Goal: Task Accomplishment & Management: Use online tool/utility

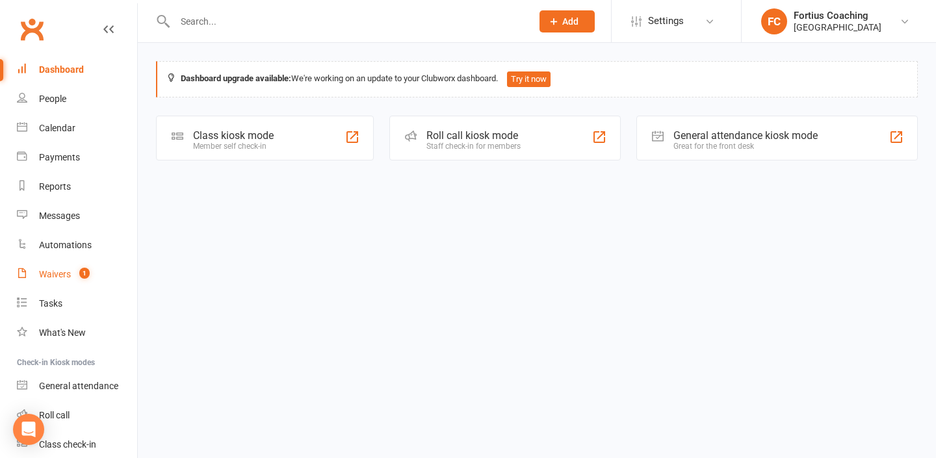
click at [70, 268] on link "Waivers 1" at bounding box center [77, 274] width 120 height 29
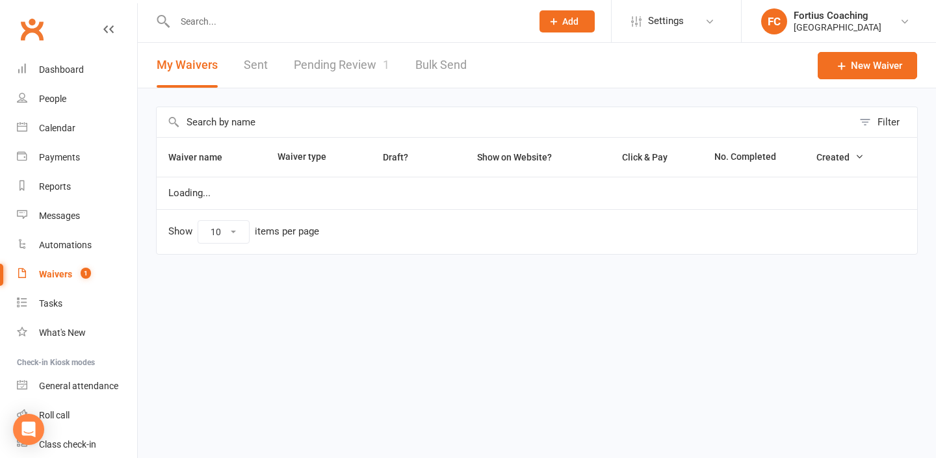
click at [313, 58] on link "Pending Review 1" at bounding box center [342, 65] width 96 height 45
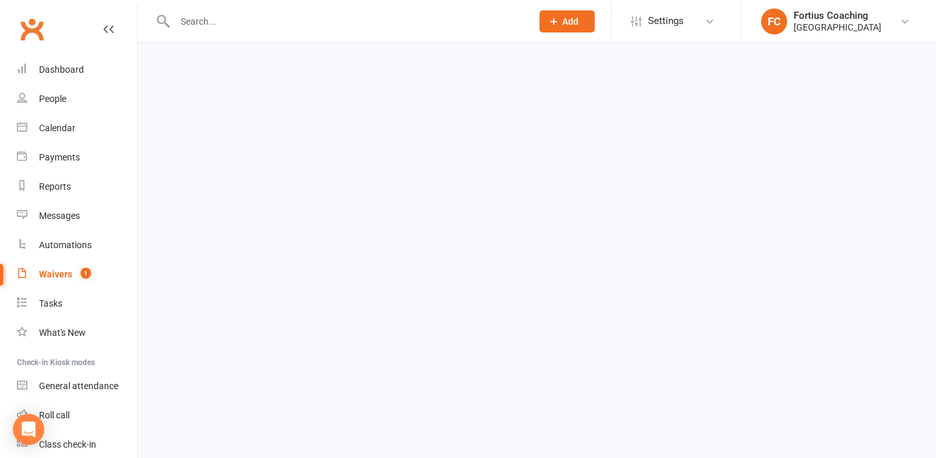
select select "25"
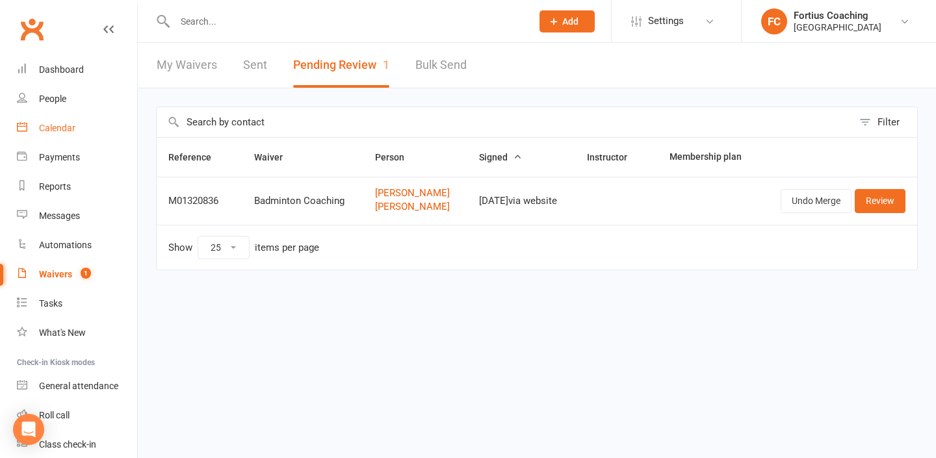
click at [75, 123] on div "Calendar" at bounding box center [57, 128] width 36 height 10
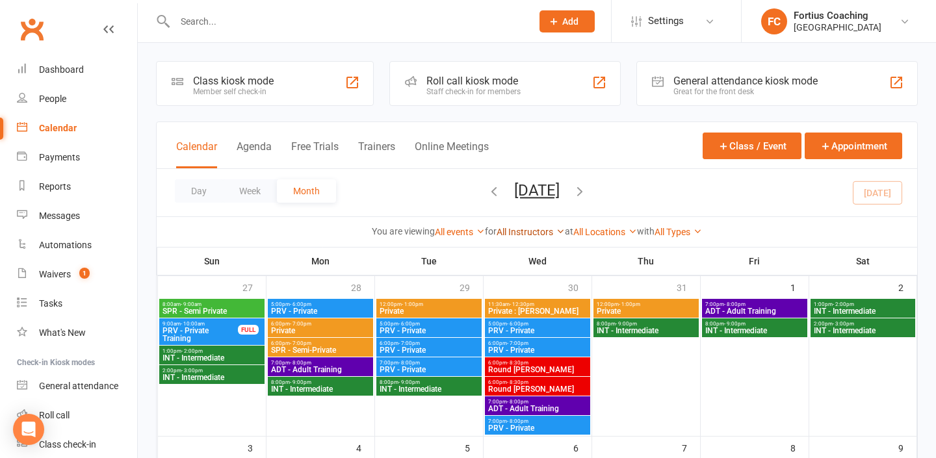
click at [547, 231] on link "All Instructors" at bounding box center [530, 232] width 68 height 10
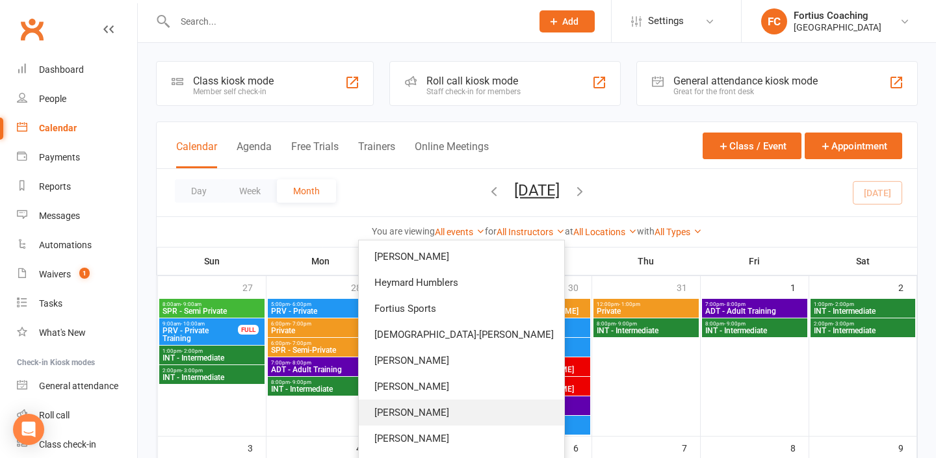
click at [492, 420] on link "[PERSON_NAME]" at bounding box center [461, 413] width 205 height 26
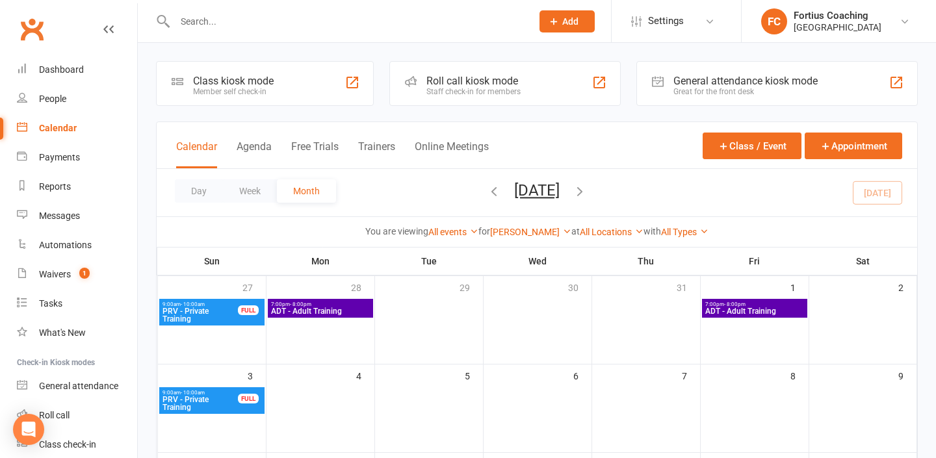
click at [220, 310] on span "PRV - Private Training" at bounding box center [200, 315] width 77 height 16
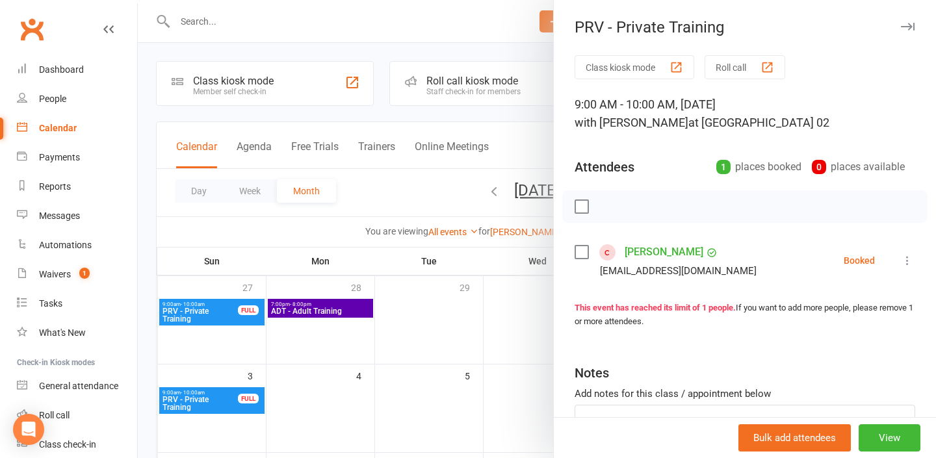
click at [216, 336] on div at bounding box center [537, 229] width 798 height 458
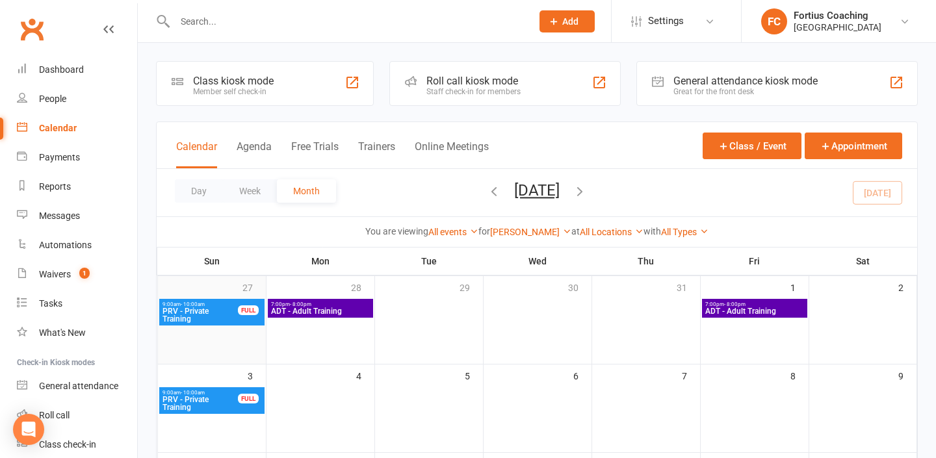
click at [227, 345] on div "27" at bounding box center [212, 320] width 108 height 88
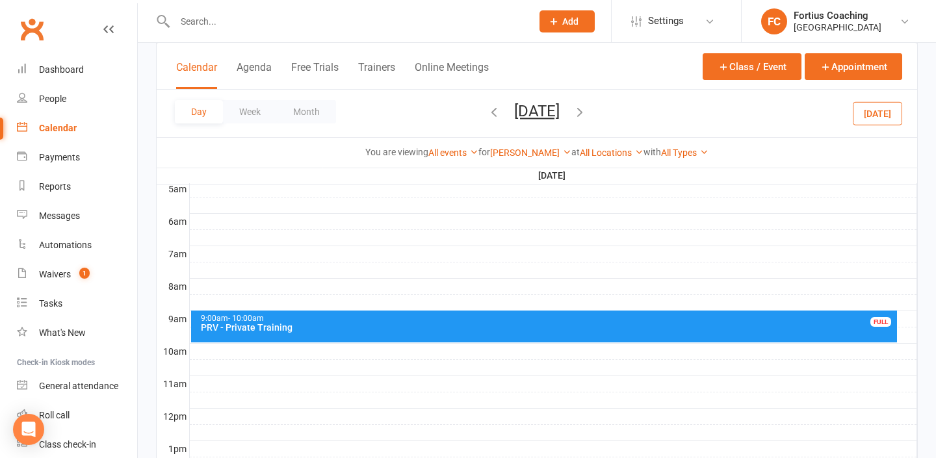
scroll to position [256, 0]
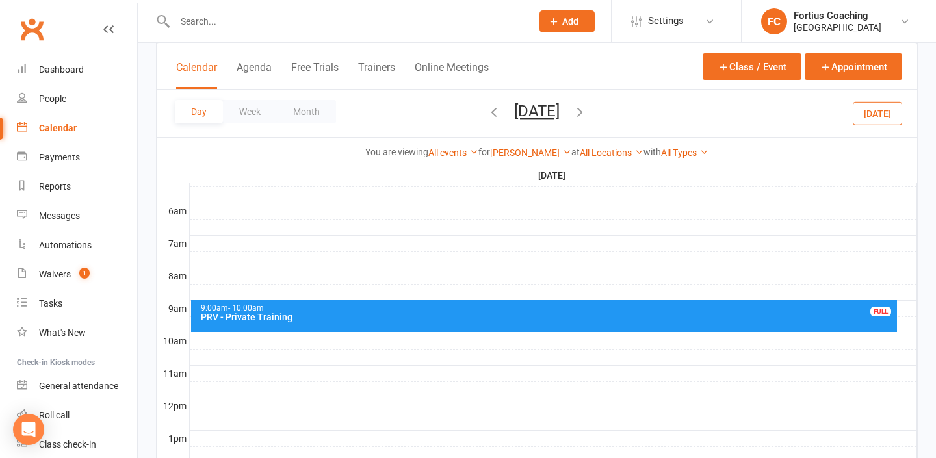
click at [223, 335] on div at bounding box center [553, 341] width 727 height 16
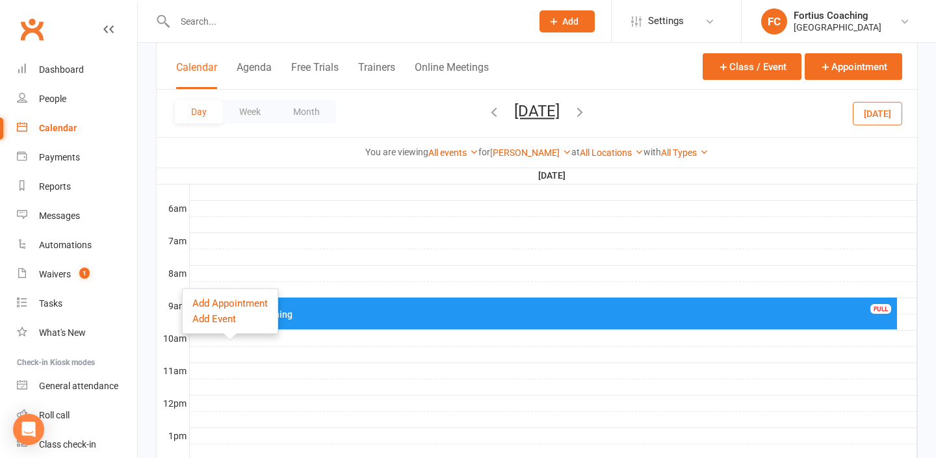
scroll to position [261, 0]
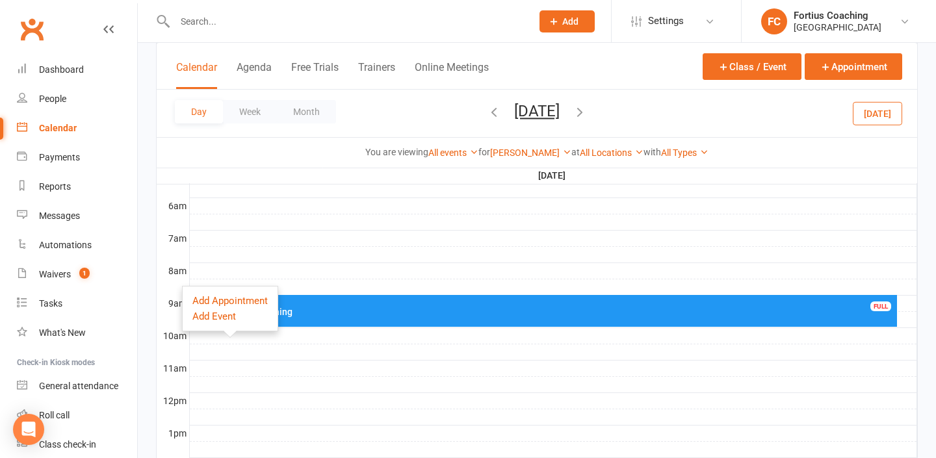
click at [234, 272] on div at bounding box center [553, 271] width 727 height 16
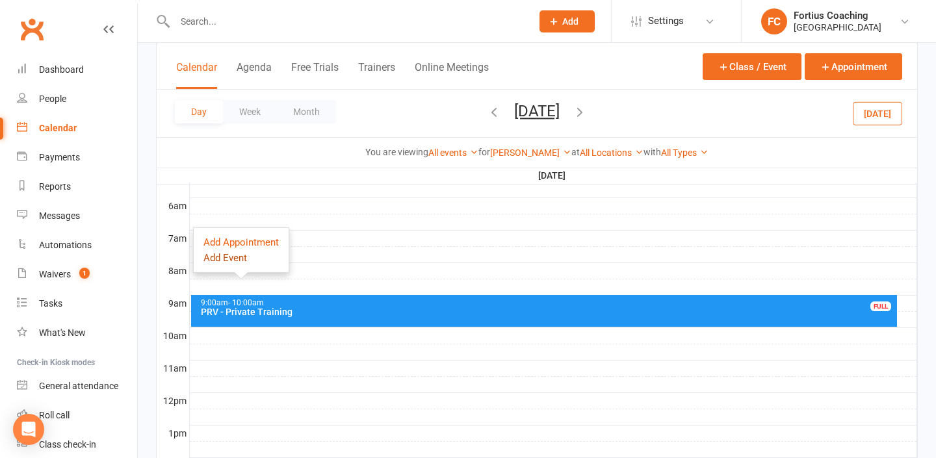
click at [234, 260] on button "Add Event" at bounding box center [225, 258] width 44 height 16
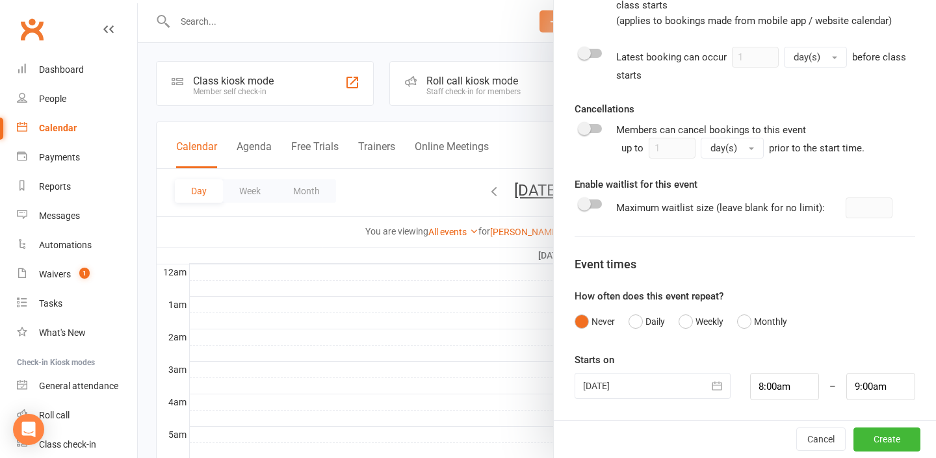
scroll to position [0, 0]
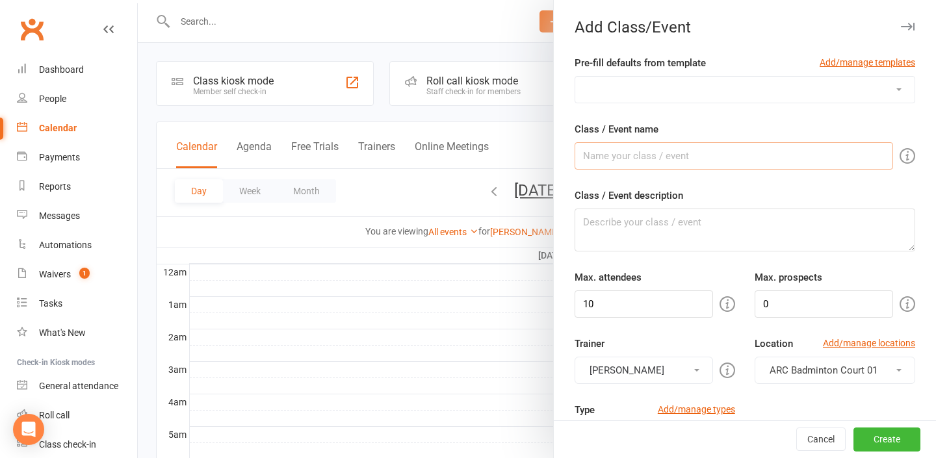
click at [717, 159] on input "Class / Event name" at bounding box center [733, 155] width 318 height 27
type input "p"
type input "Private Class"
click at [663, 92] on select "Badminton Coaching - ADT - Adult Training Badminton Coaching - ADV - Advanced B…" at bounding box center [744, 90] width 339 height 26
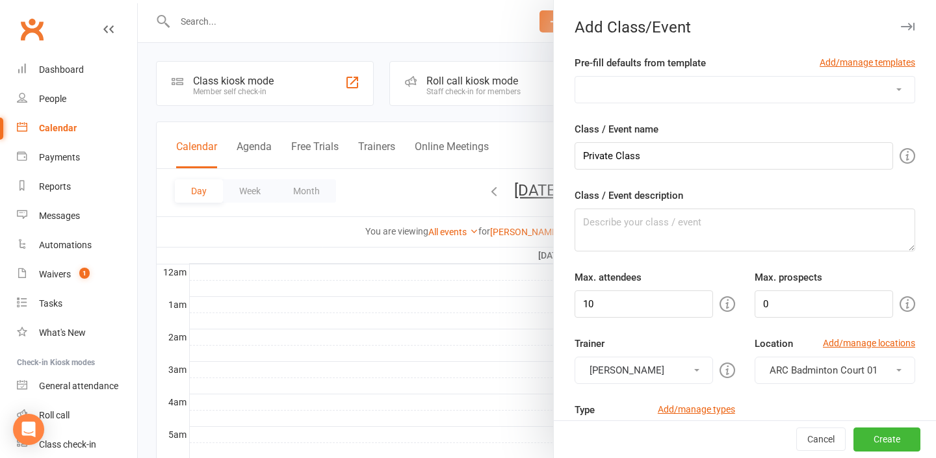
select select "1181"
type input "PRV - Private Training"
type textarea "PRV - Private Training"
type input "1"
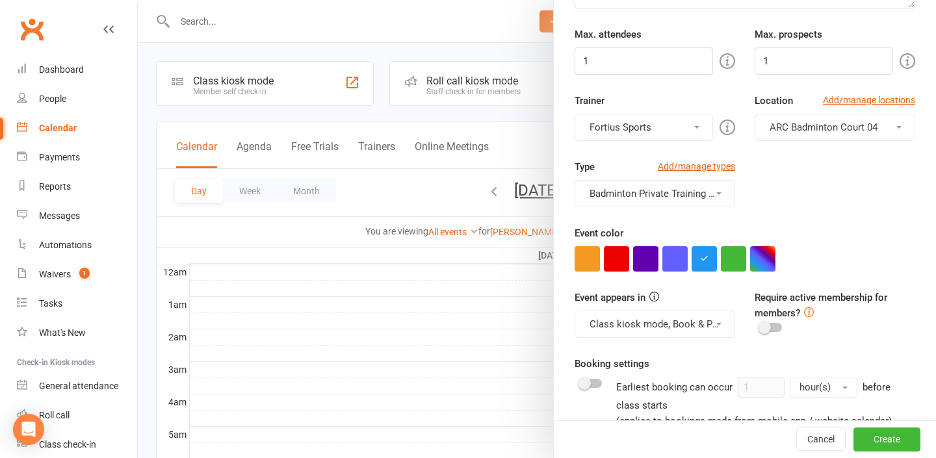
scroll to position [242, 0]
click at [694, 133] on button "Fortius Sports" at bounding box center [643, 127] width 138 height 27
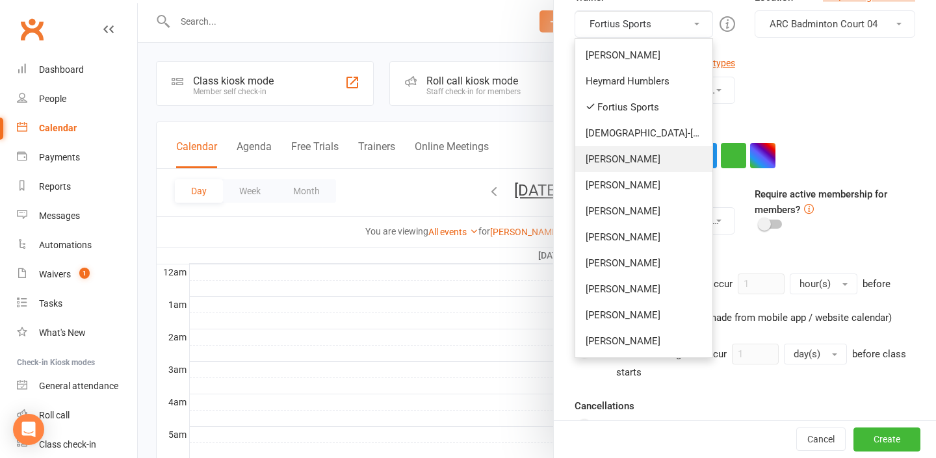
scroll to position [350, 0]
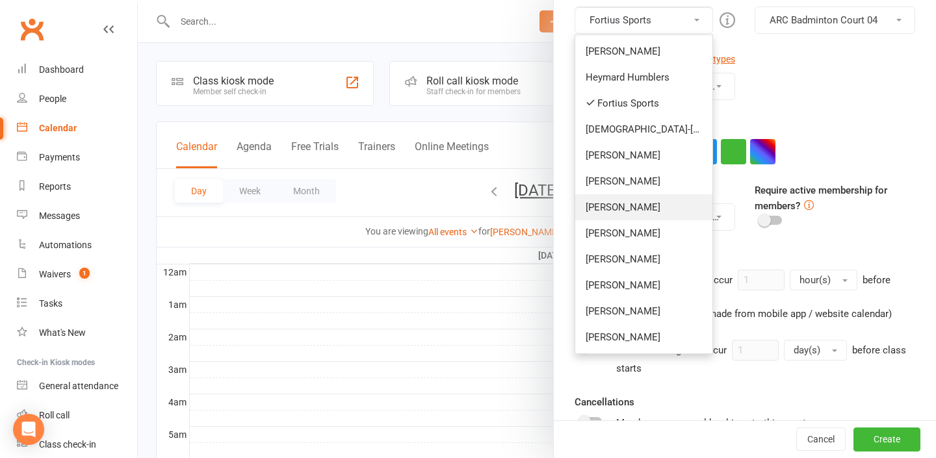
click at [665, 206] on link "[PERSON_NAME]" at bounding box center [643, 207] width 137 height 26
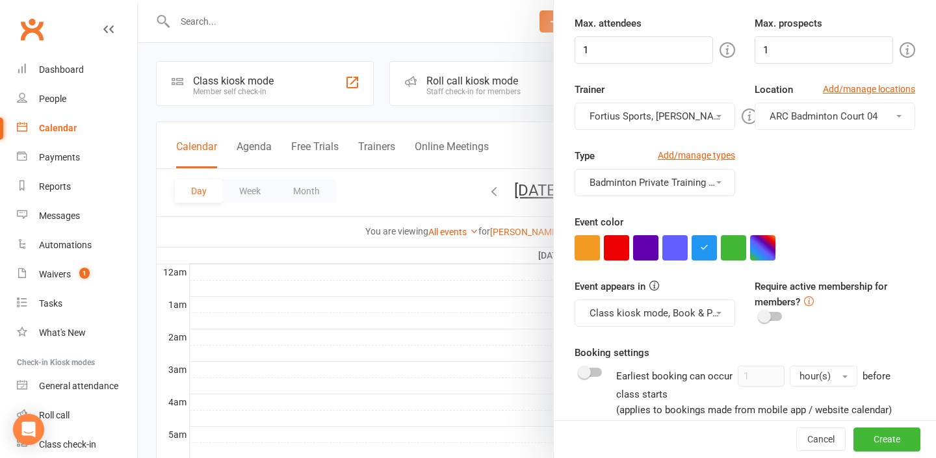
scroll to position [250, 0]
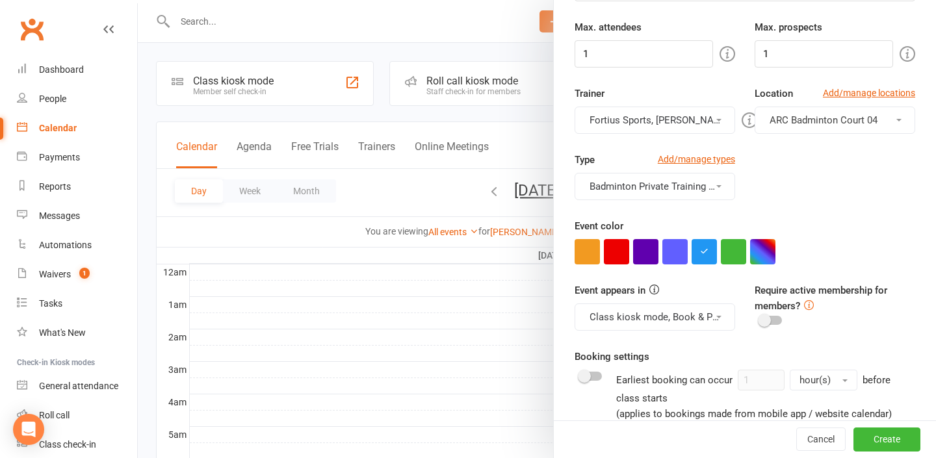
click at [669, 105] on div "Trainer Fortius Sports, [PERSON_NAME] [PERSON_NAME] Heymard Humblers Fortius Sp…" at bounding box center [655, 110] width 180 height 48
click at [669, 123] on button "Fortius Sports, [PERSON_NAME]" at bounding box center [654, 120] width 161 height 27
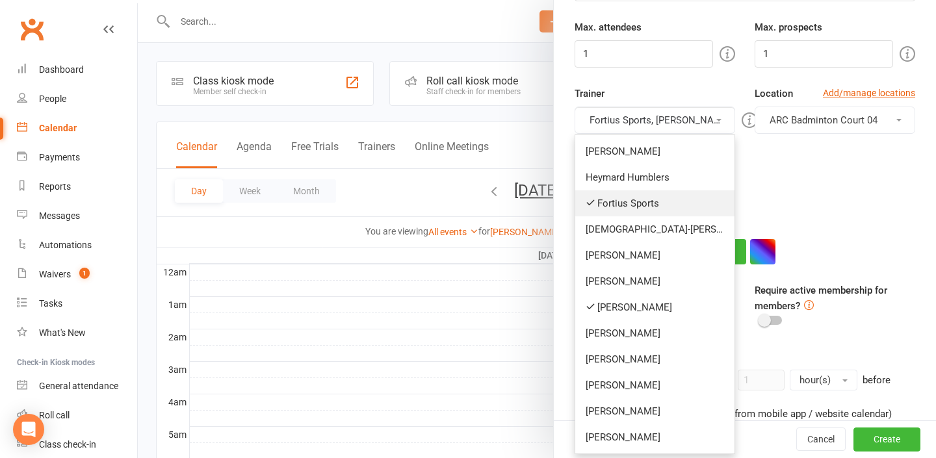
click at [625, 203] on link "Fortius Sports" at bounding box center [654, 203] width 159 height 26
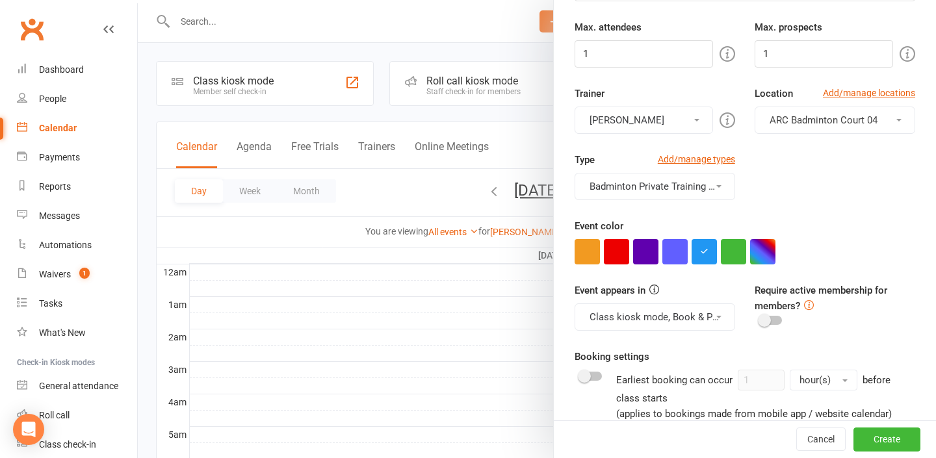
click at [794, 120] on span "ARC Badminton Court 04" at bounding box center [823, 120] width 108 height 12
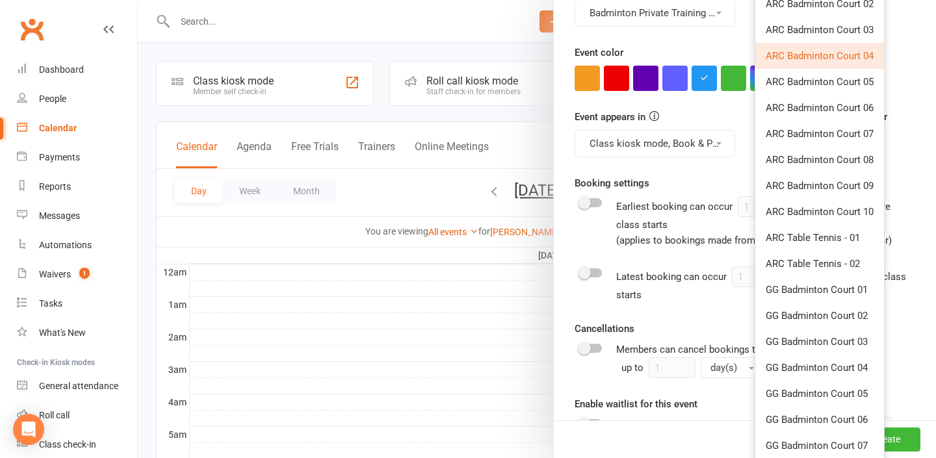
scroll to position [740, 0]
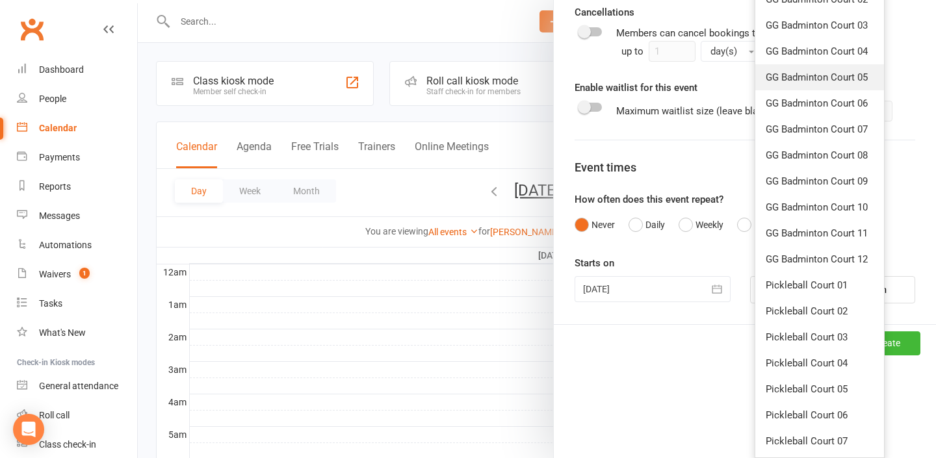
click at [843, 68] on link "GG Badminton Court 05" at bounding box center [819, 77] width 129 height 26
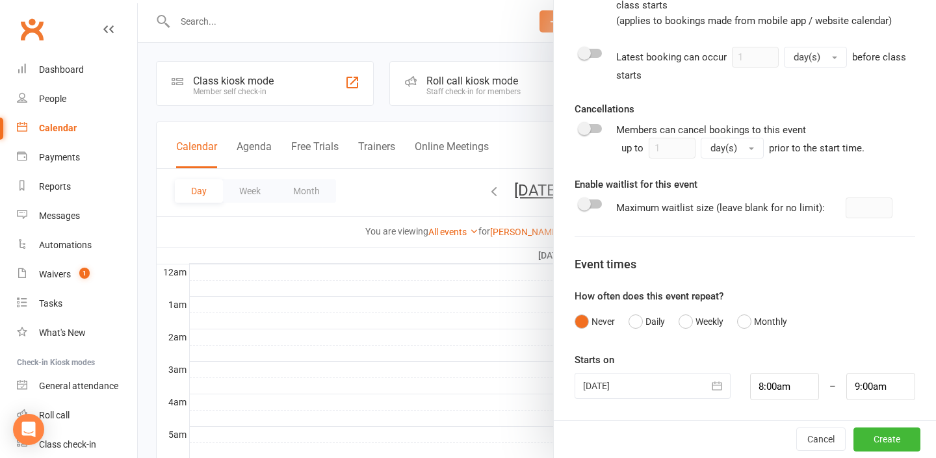
scroll to position [643, 0]
click at [546, 312] on div at bounding box center [537, 229] width 798 height 458
click at [822, 439] on button "Cancel" at bounding box center [820, 439] width 49 height 23
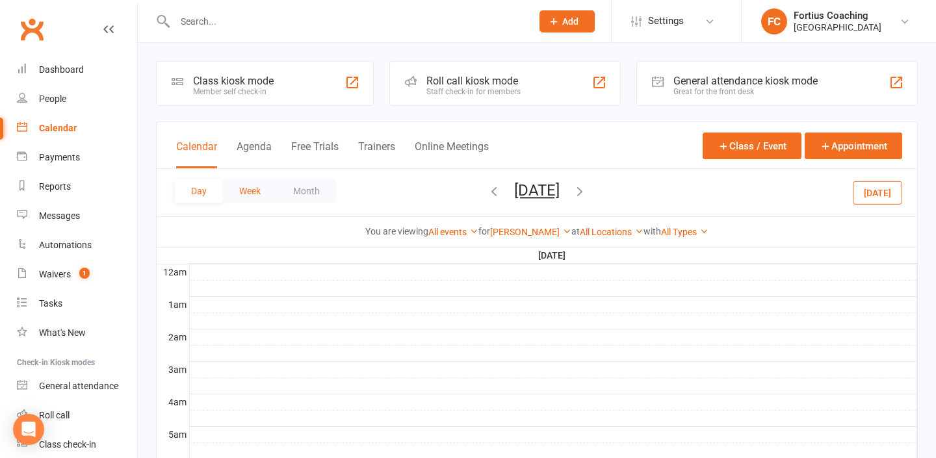
click at [240, 199] on button "Week" at bounding box center [250, 190] width 54 height 23
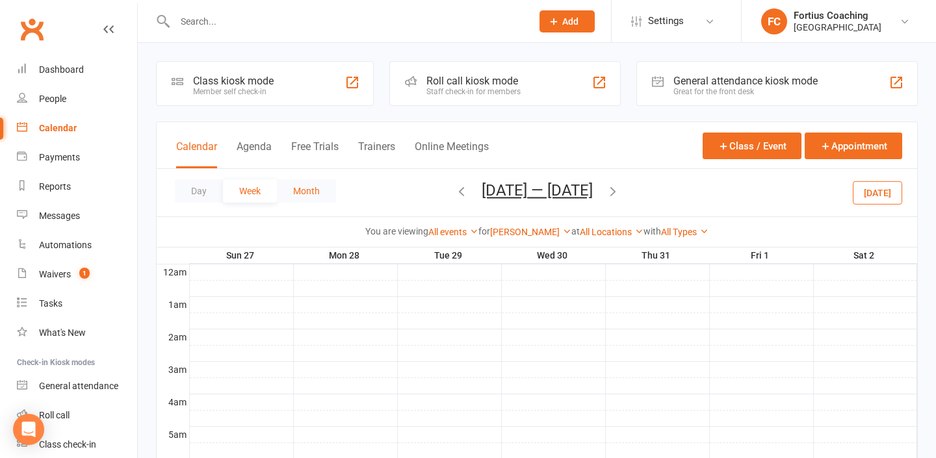
click at [325, 196] on button "Month" at bounding box center [306, 190] width 59 height 23
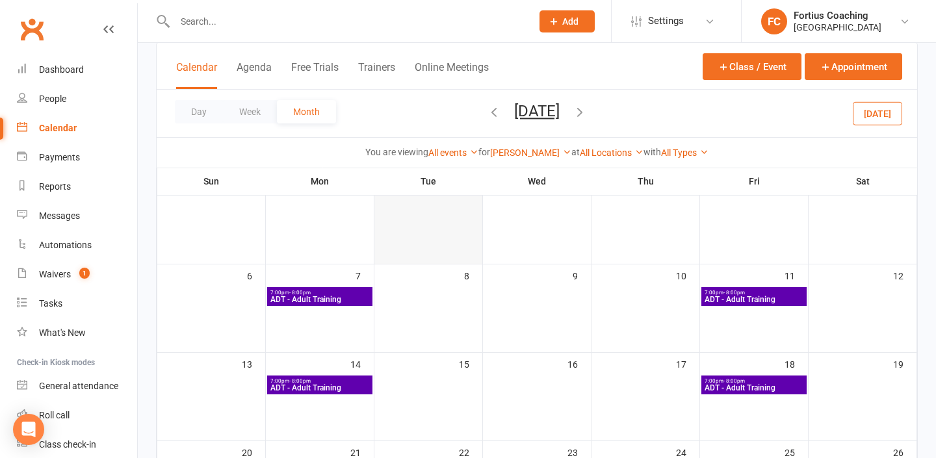
scroll to position [120, 0]
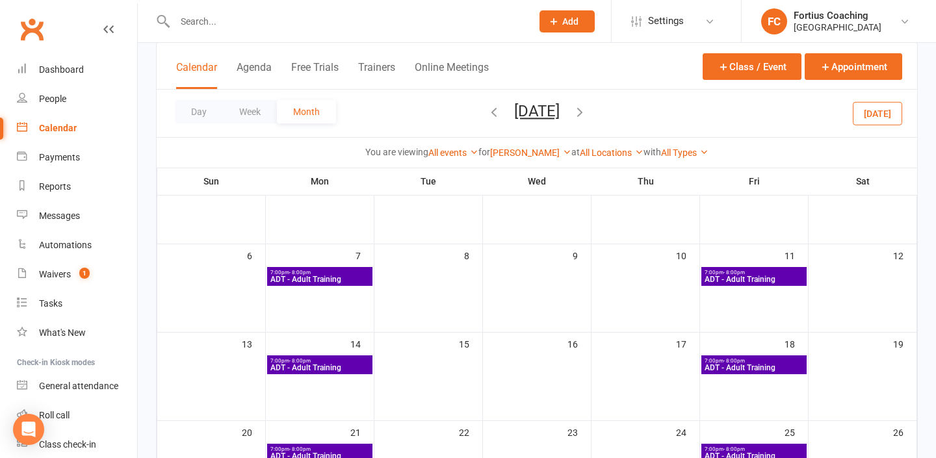
click at [587, 109] on icon "button" at bounding box center [580, 112] width 14 height 14
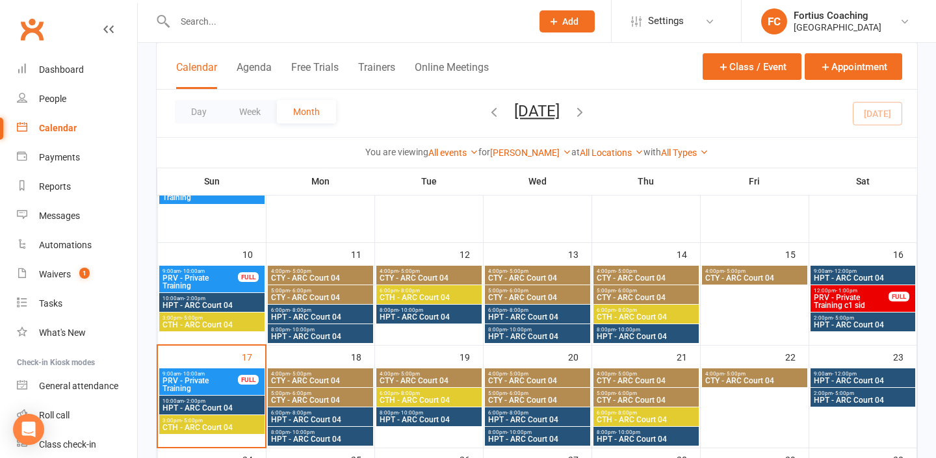
scroll to position [225, 0]
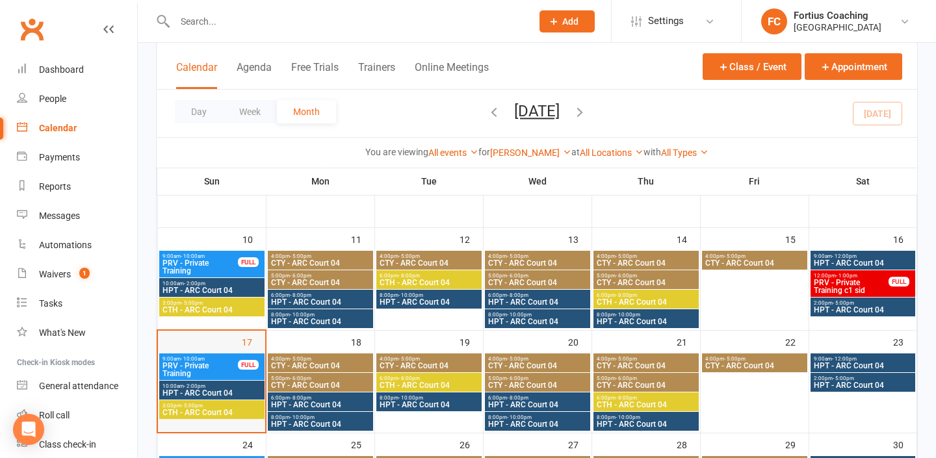
click at [227, 341] on div "17" at bounding box center [211, 381] width 107 height 101
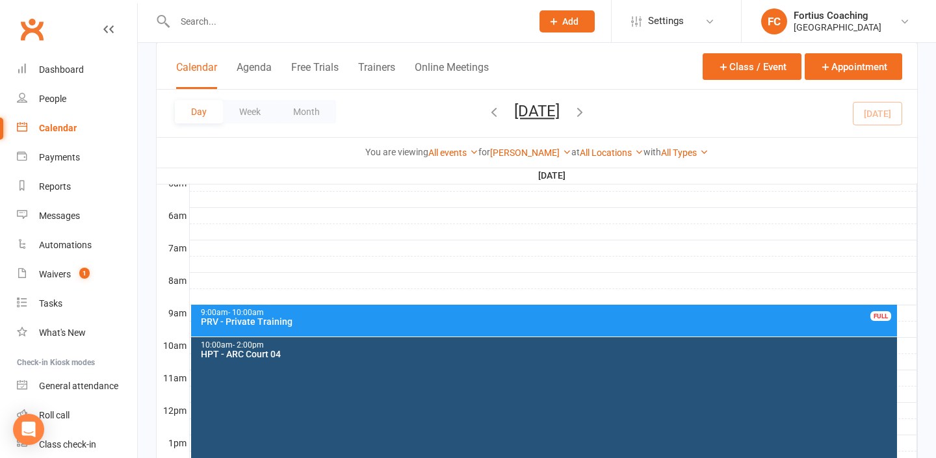
scroll to position [255, 0]
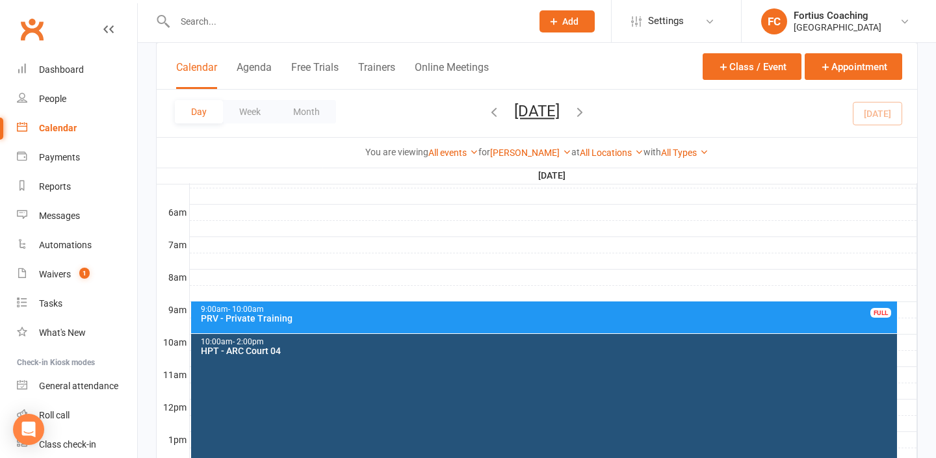
click at [418, 279] on div at bounding box center [553, 278] width 727 height 16
click at [423, 266] on button "Add Event" at bounding box center [409, 265] width 44 height 16
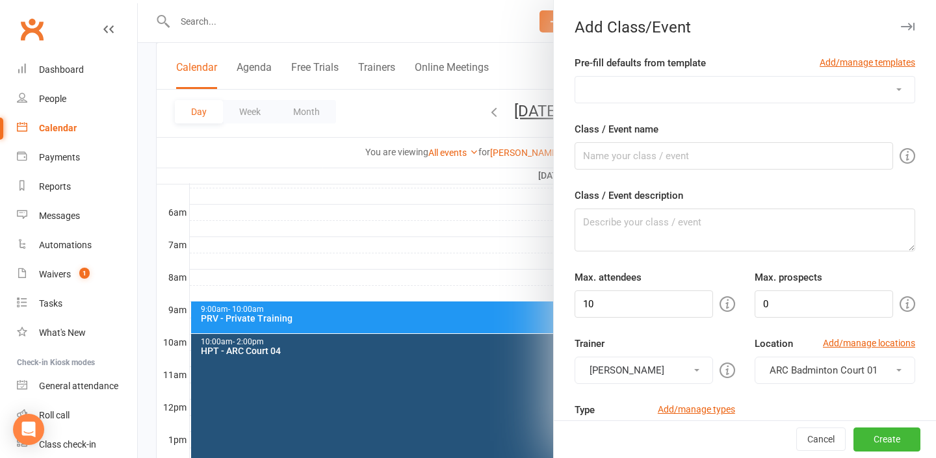
click at [712, 86] on select "Badminton Coaching - ADT - Adult Training Badminton Coaching - ADV - Advanced B…" at bounding box center [744, 90] width 339 height 26
select select "1181"
type input "PRV - Private Training"
type textarea "PRV - Private Training"
type input "1"
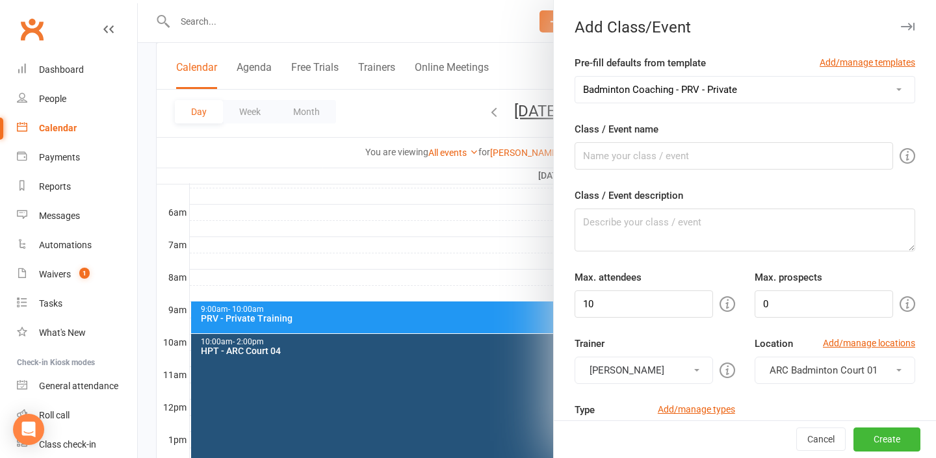
type input "1"
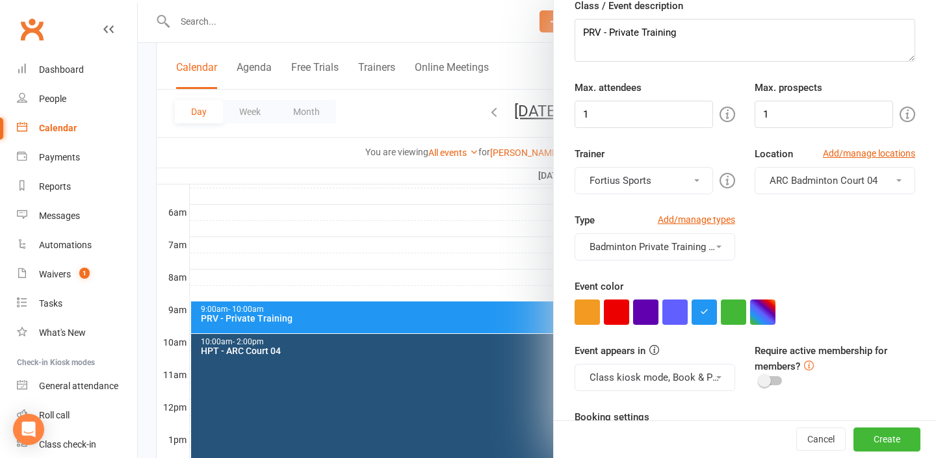
scroll to position [212, 0]
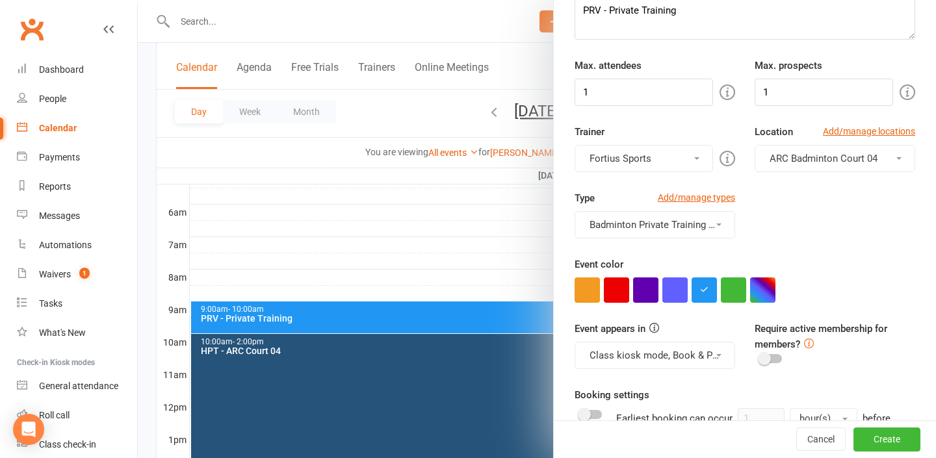
click at [803, 157] on span "ARC Badminton Court 04" at bounding box center [823, 159] width 108 height 12
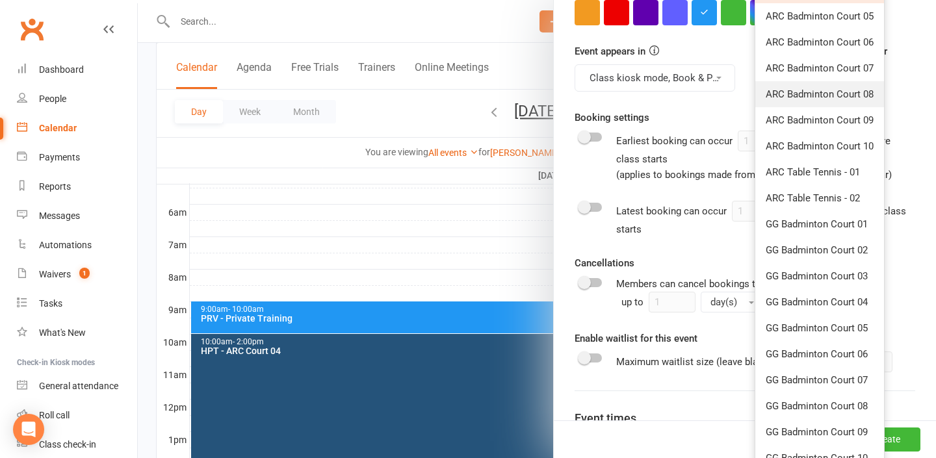
scroll to position [589, 0]
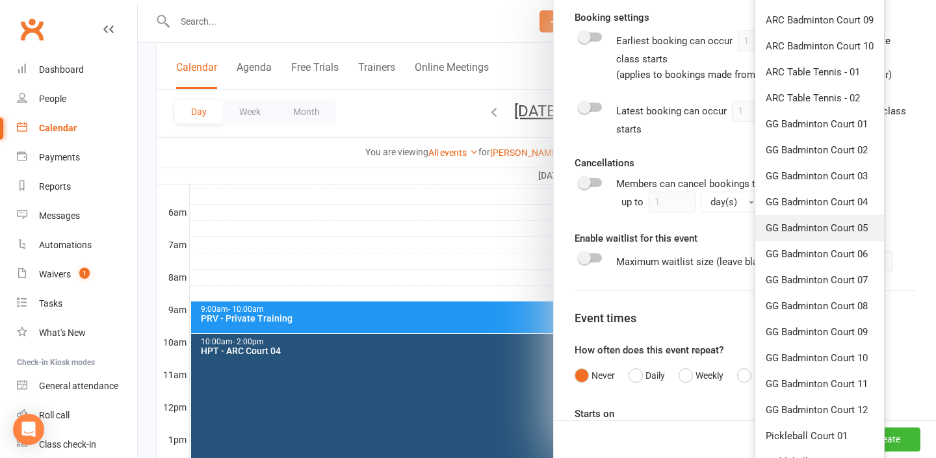
click at [858, 226] on span "GG Badminton Court 05" at bounding box center [817, 228] width 102 height 12
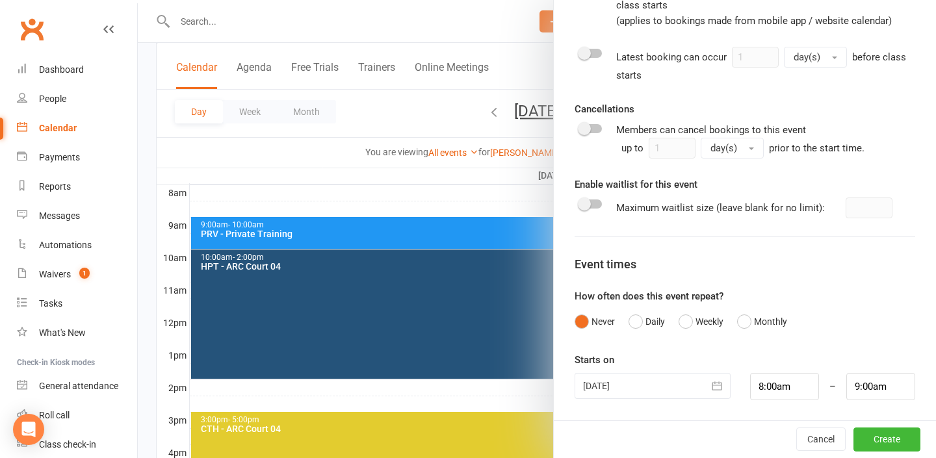
scroll to position [361, 0]
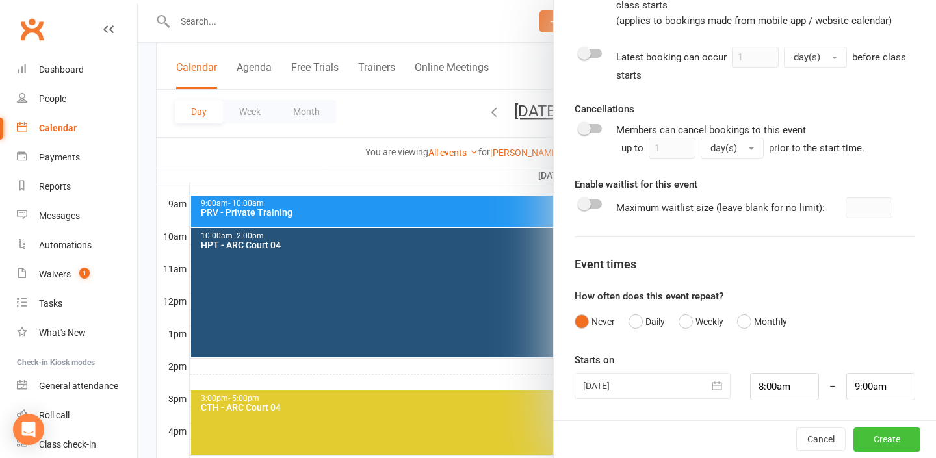
click at [888, 436] on button "Create" at bounding box center [886, 439] width 67 height 23
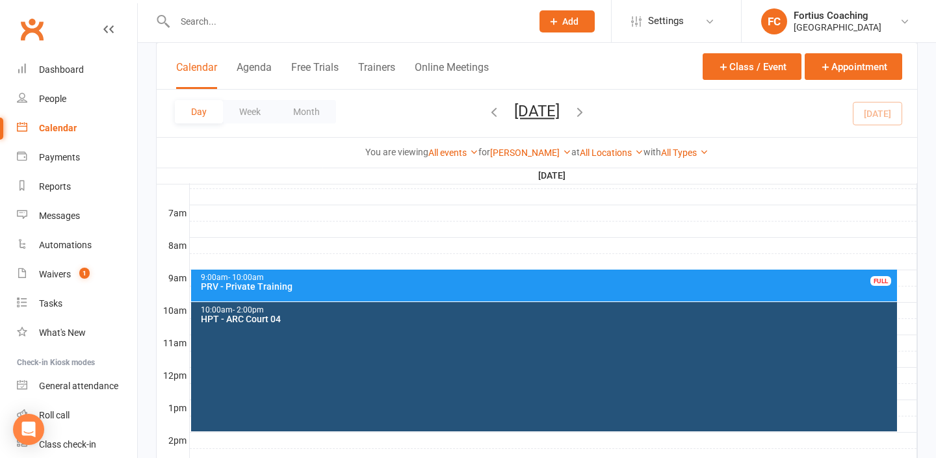
scroll to position [287, 0]
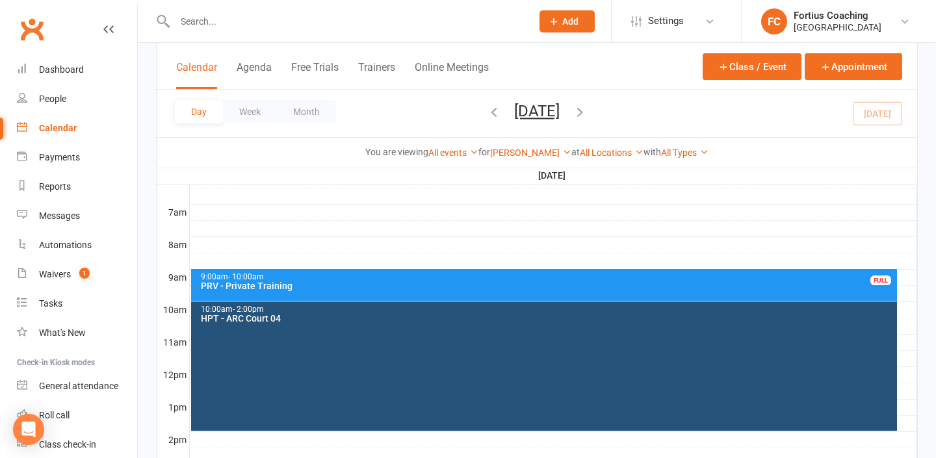
click at [451, 240] on div at bounding box center [553, 245] width 727 height 16
click at [268, 111] on button "Week" at bounding box center [250, 111] width 54 height 23
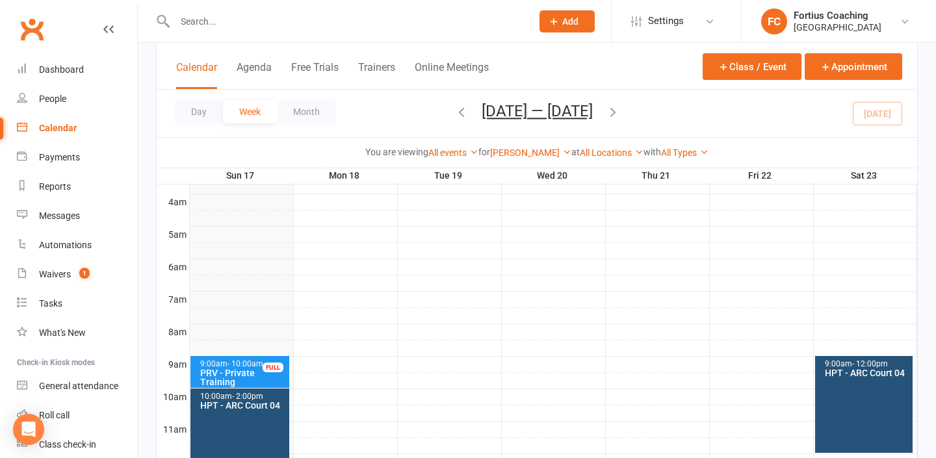
scroll to position [198, 0]
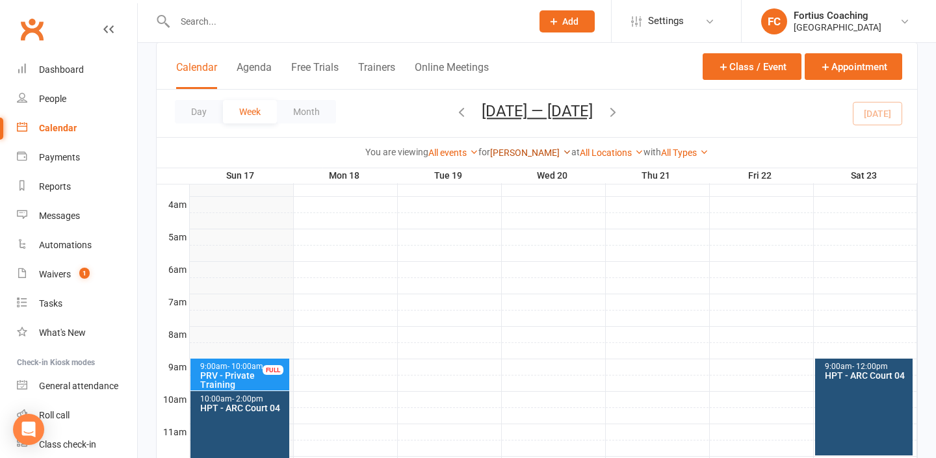
click at [571, 151] on icon at bounding box center [566, 152] width 9 height 9
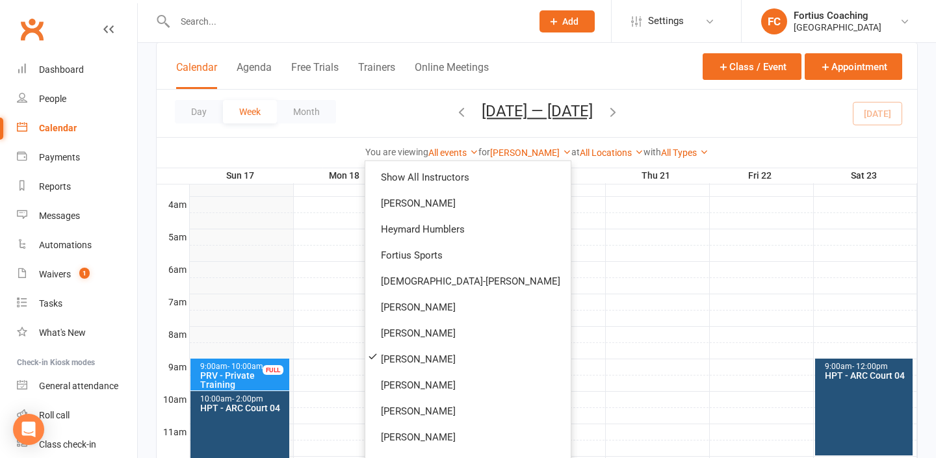
click at [610, 145] on div "You are viewing All events All events Empty events Full events Non-empty events…" at bounding box center [537, 152] width 746 height 15
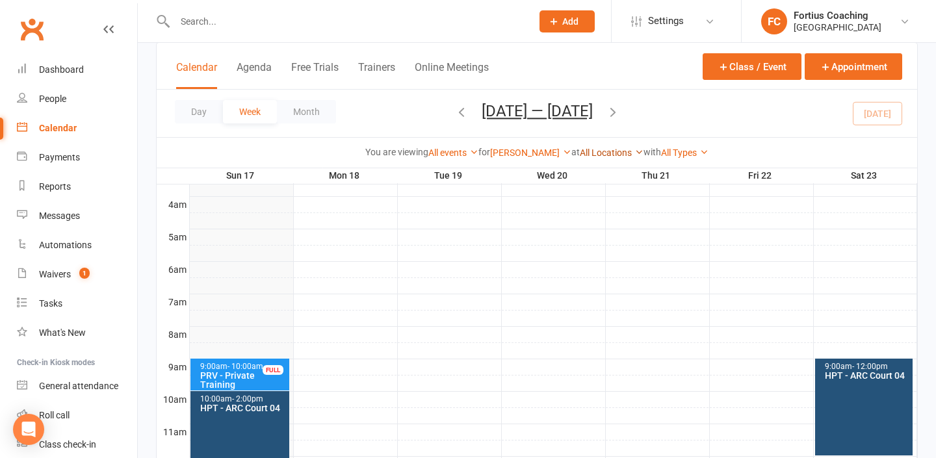
click at [610, 153] on link "All Locations" at bounding box center [612, 153] width 64 height 10
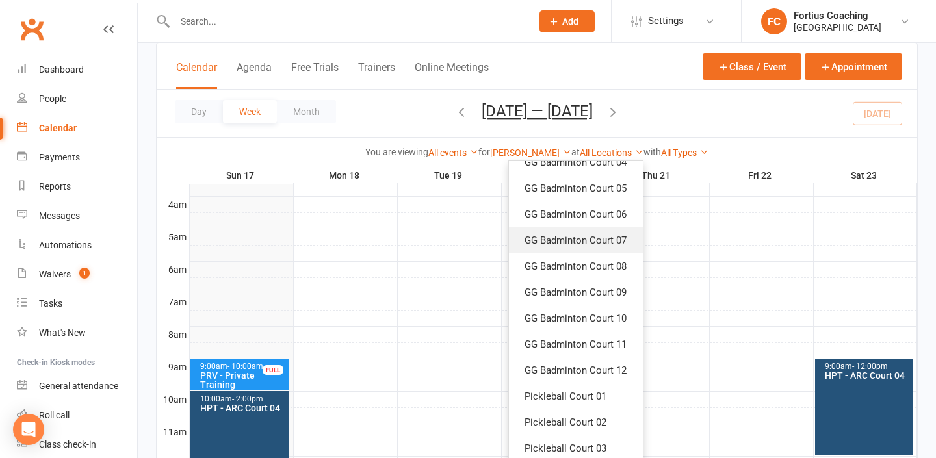
scroll to position [408, 0]
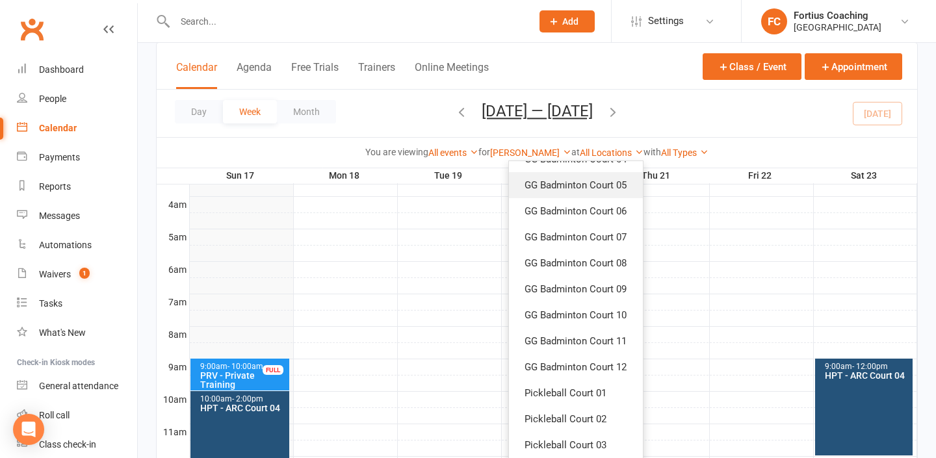
click at [604, 191] on link "GG Badminton Court 05" at bounding box center [576, 185] width 134 height 26
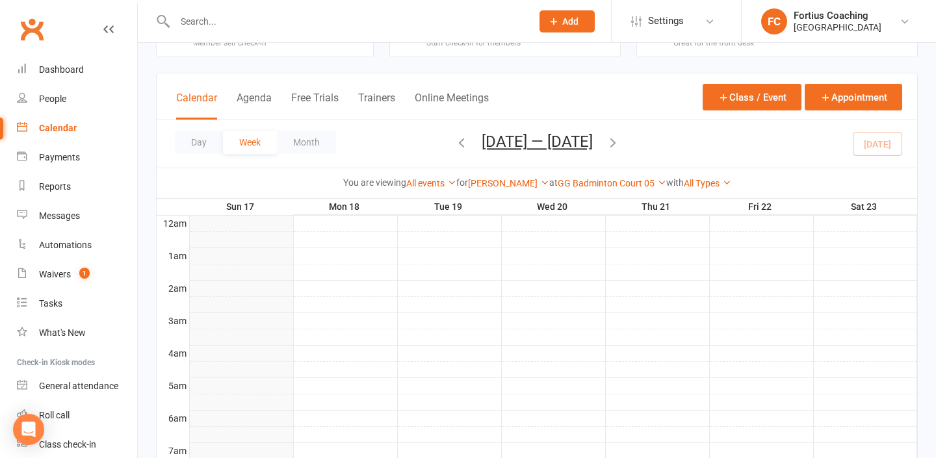
scroll to position [64, 0]
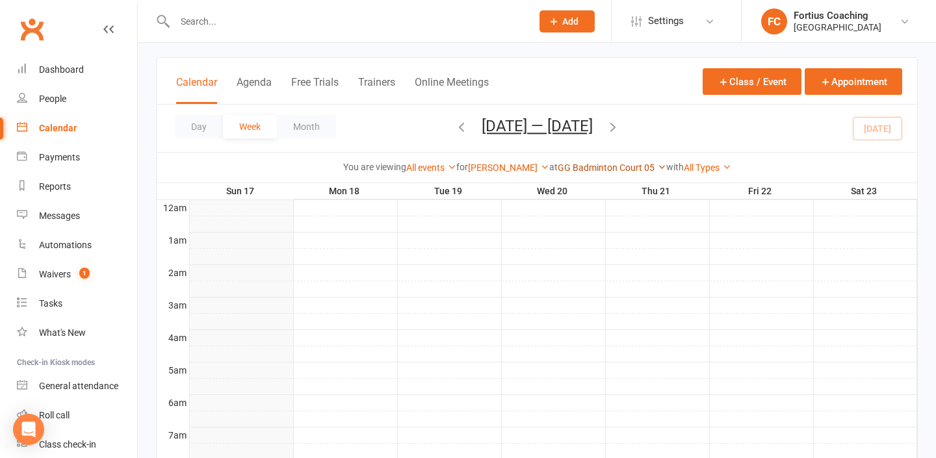
click at [623, 165] on link "GG Badminton Court 05" at bounding box center [612, 167] width 109 height 10
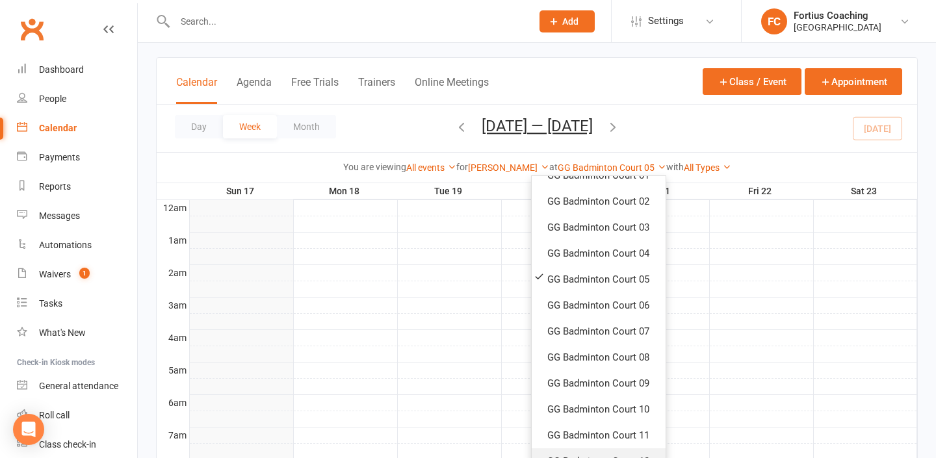
scroll to position [0, 0]
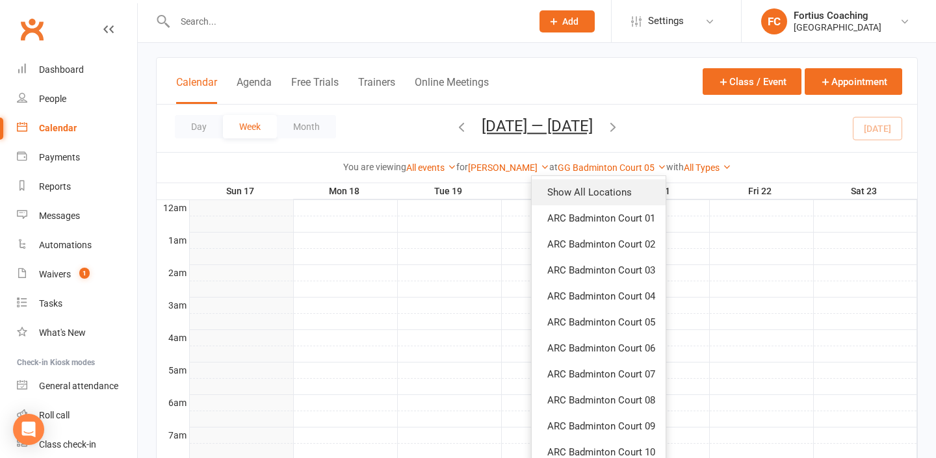
click at [613, 188] on link "Show All Locations" at bounding box center [599, 192] width 134 height 26
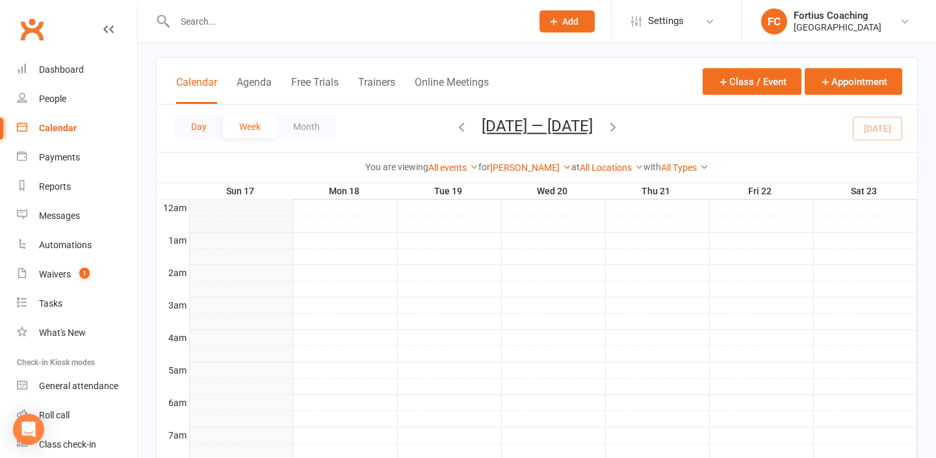
click at [203, 125] on button "Day" at bounding box center [199, 126] width 48 height 23
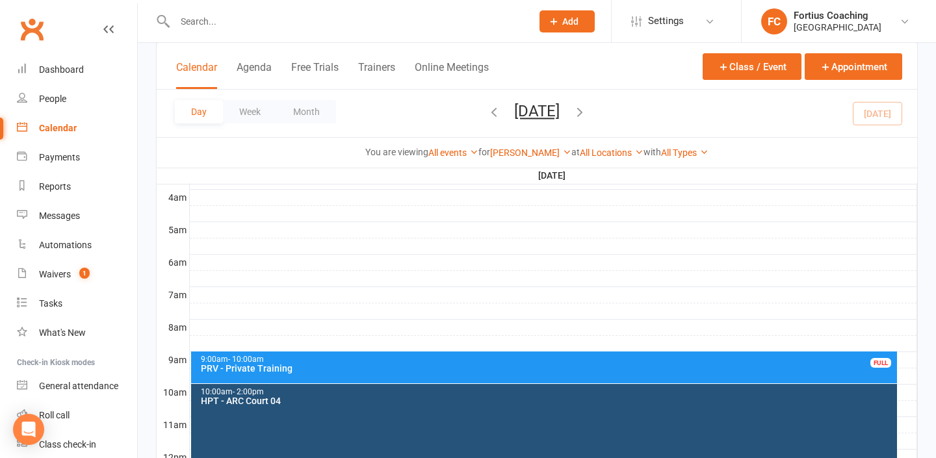
scroll to position [246, 0]
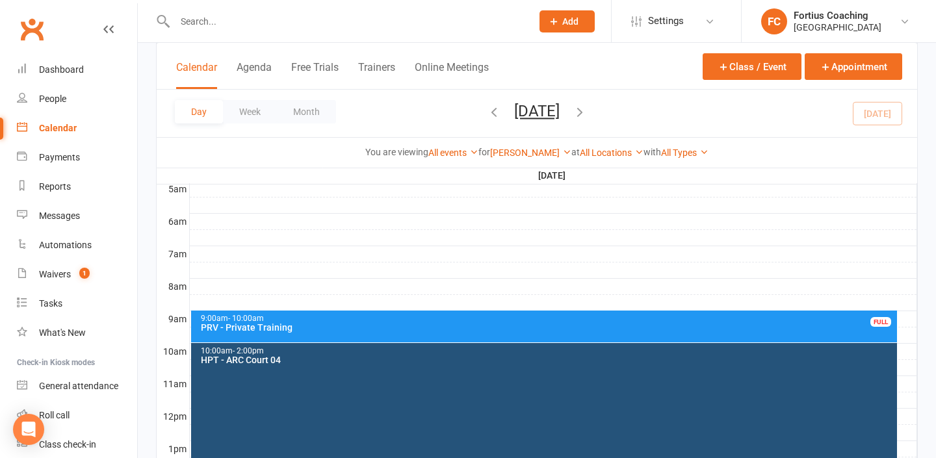
click at [305, 291] on div at bounding box center [553, 287] width 727 height 16
click at [305, 277] on button "Add Event" at bounding box center [296, 278] width 44 height 16
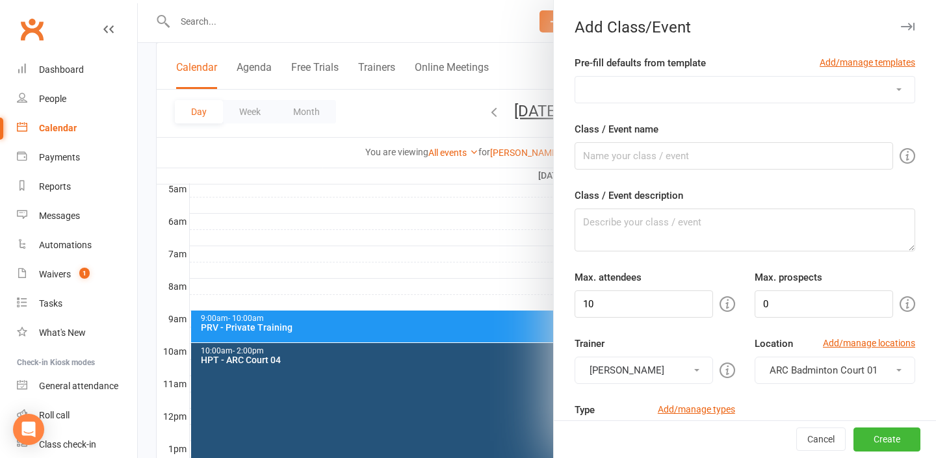
click at [697, 94] on select "Badminton Coaching - ADT - Adult Training Badminton Coaching - ADV - Advanced B…" at bounding box center [744, 90] width 339 height 26
select select "1185"
type input "PRV - Private"
type textarea "PRV - Private Training"
type input "1"
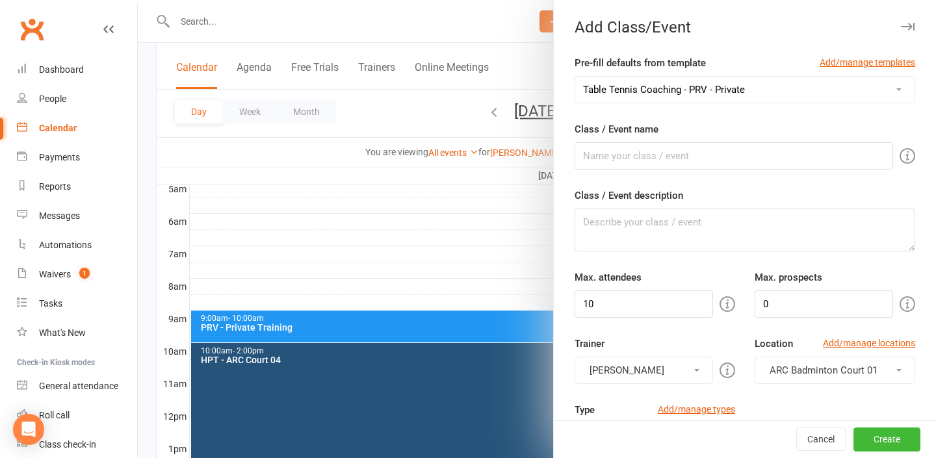
type input "1"
click at [716, 88] on select "Badminton Coaching - ADT - Adult Training Badminton Coaching - ADV - Advanced B…" at bounding box center [744, 90] width 339 height 26
select select "1181"
type input "PRV - Private Training"
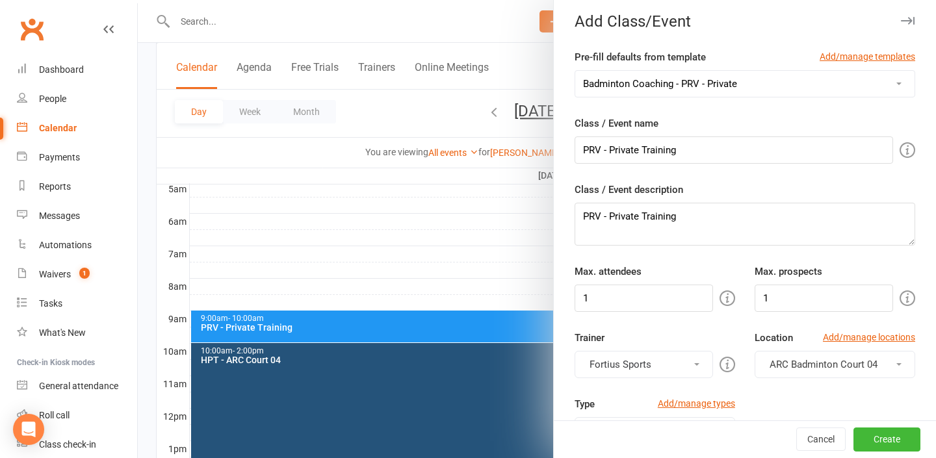
scroll to position [0, 0]
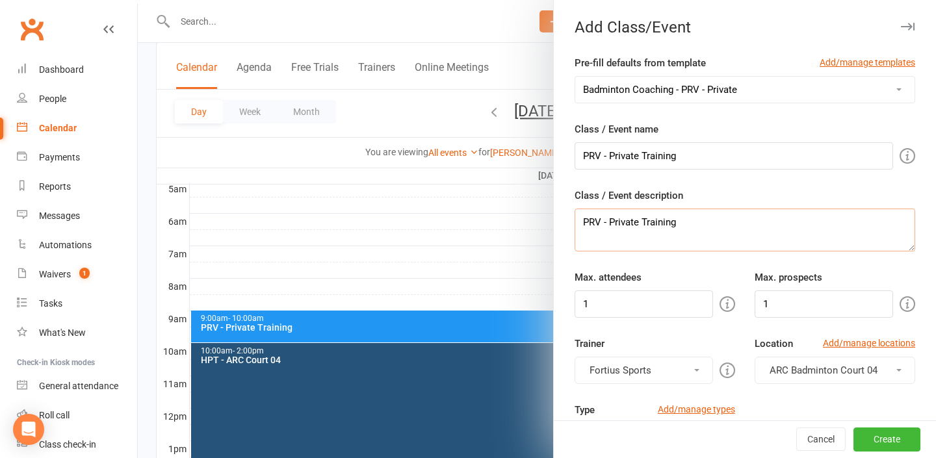
click at [843, 227] on textarea "PRV - Private Training" at bounding box center [744, 230] width 341 height 43
type textarea "P"
type textarea "[PERSON_NAME]"
click at [892, 441] on button "Create" at bounding box center [886, 439] width 67 height 23
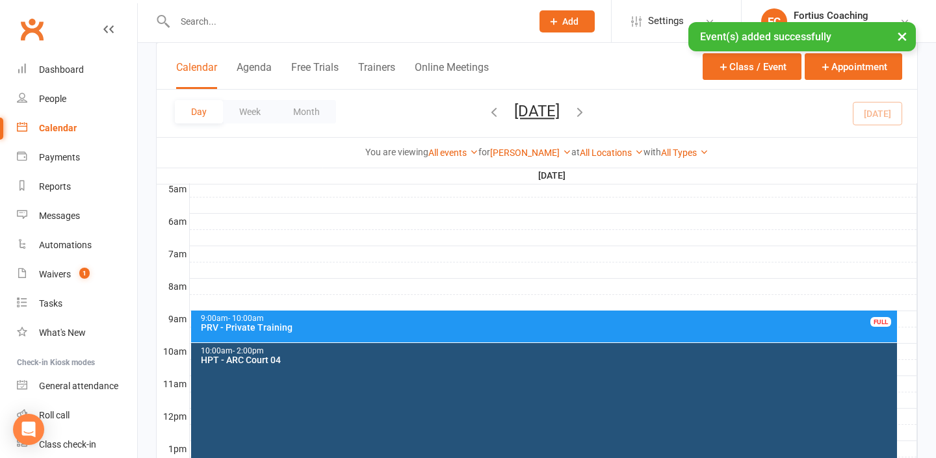
click at [805, 35] on div "× Event(s) added successfully" at bounding box center [801, 36] width 227 height 29
click at [786, 35] on div "× Event(s) added successfully" at bounding box center [801, 36] width 227 height 29
click at [818, 141] on div "You are viewing All events All events Empty events Full events Non-empty events…" at bounding box center [537, 152] width 760 height 30
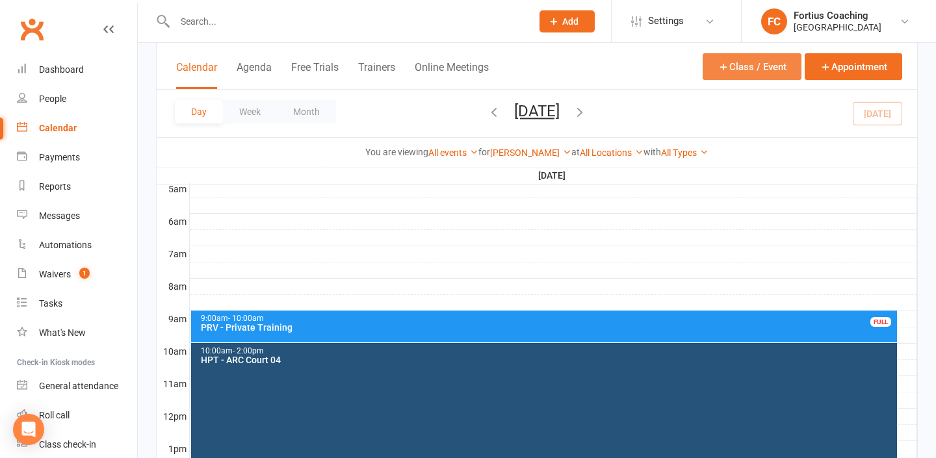
click at [762, 60] on button "Class / Event" at bounding box center [752, 66] width 99 height 27
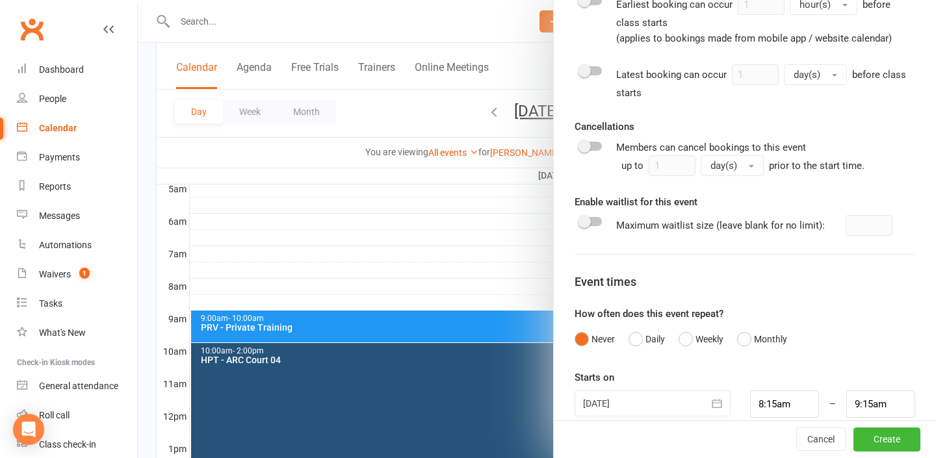
scroll to position [643, 0]
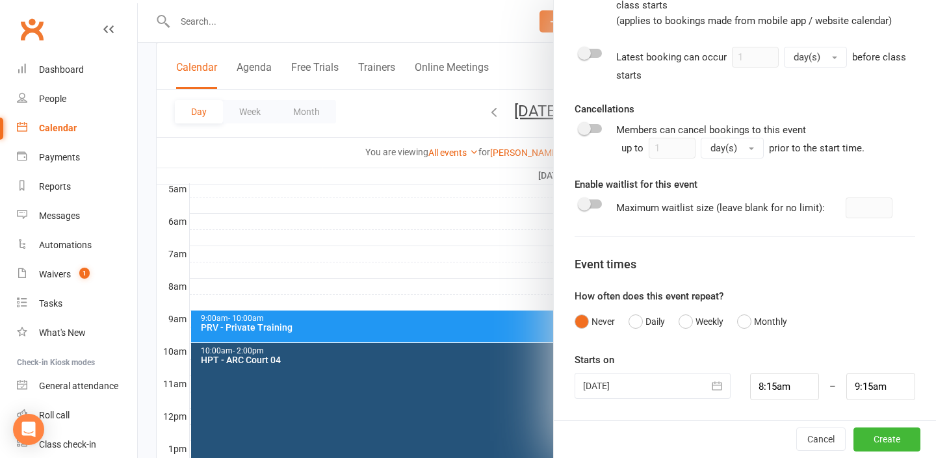
click at [504, 224] on div at bounding box center [537, 229] width 798 height 458
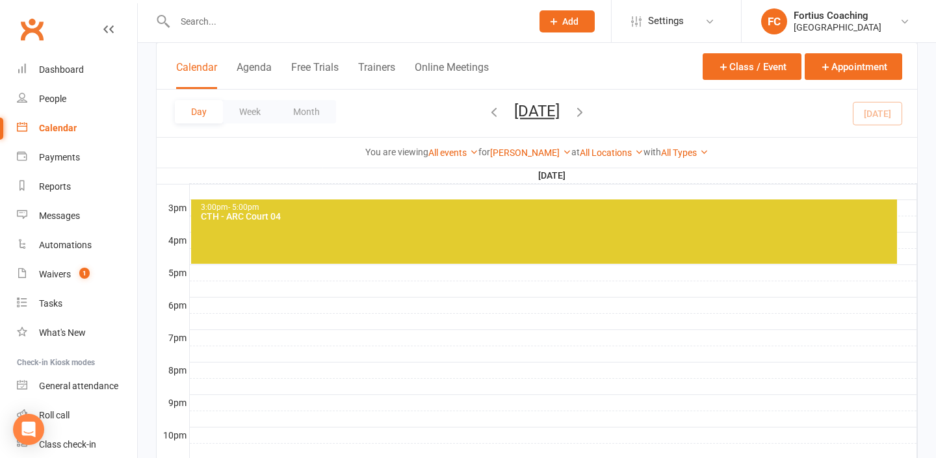
scroll to position [545, 0]
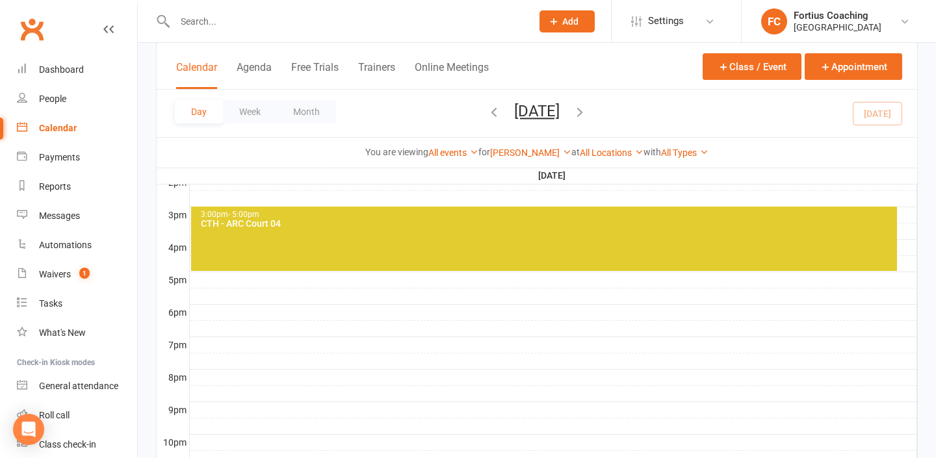
click at [71, 129] on div "Calendar" at bounding box center [58, 128] width 38 height 10
